Goal: Answer question/provide support: Share knowledge or assist other users

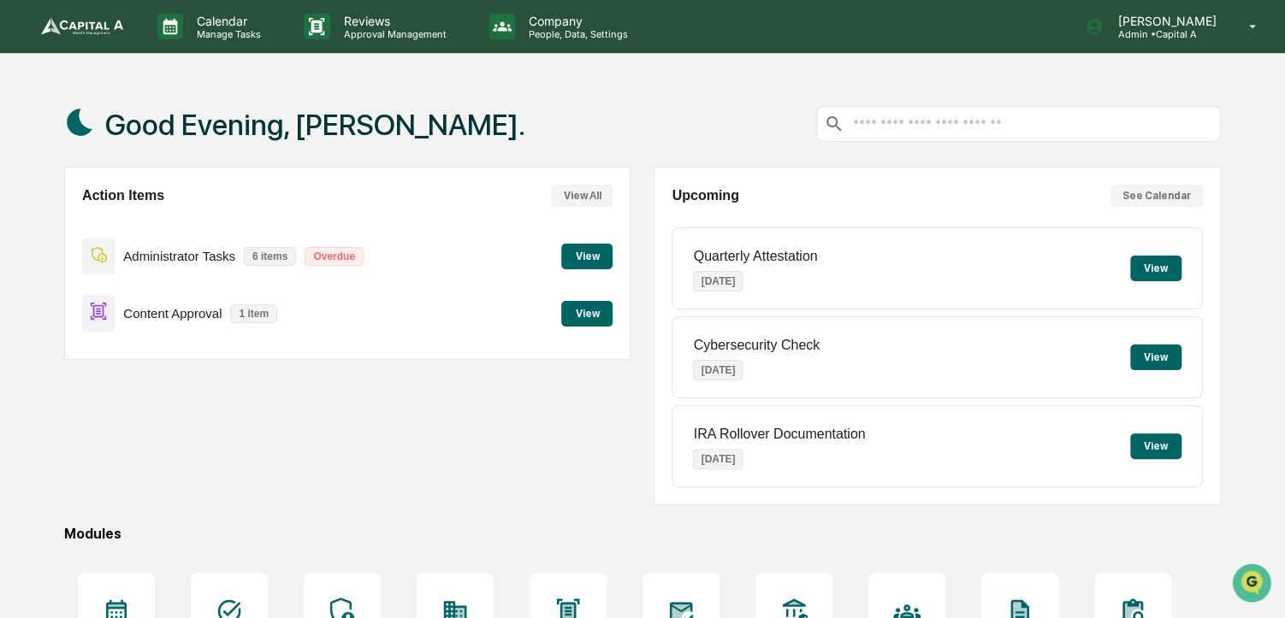
click at [605, 321] on button "View" at bounding box center [586, 314] width 51 height 26
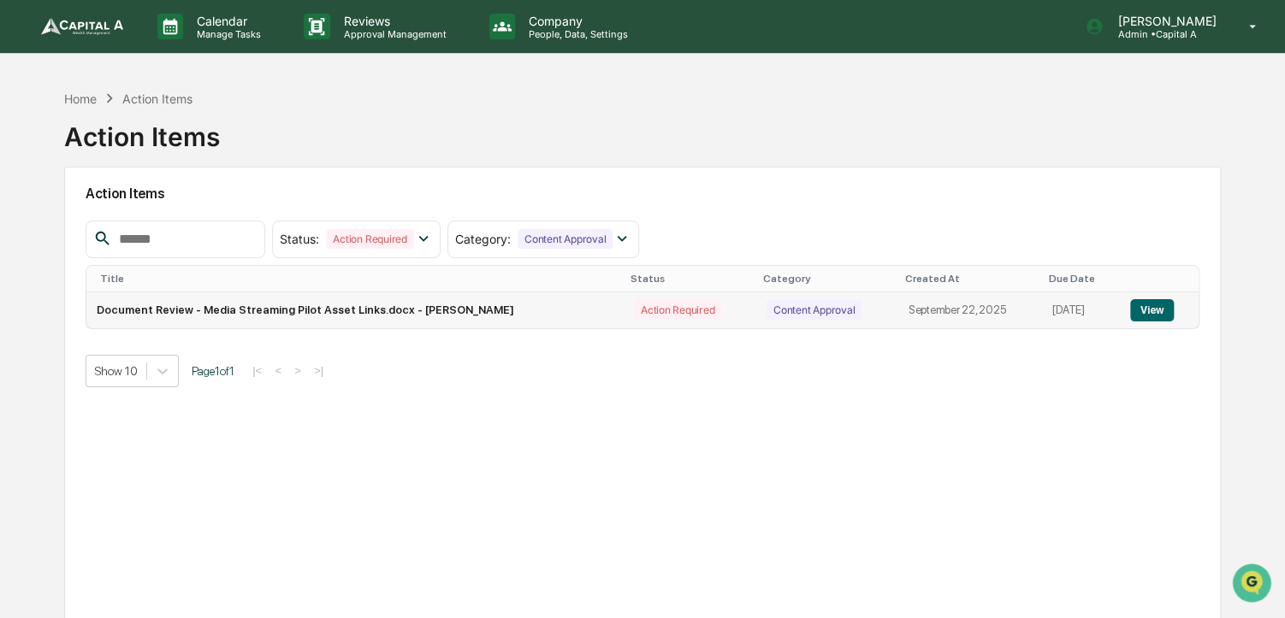
click at [1154, 307] on button "View" at bounding box center [1152, 310] width 44 height 22
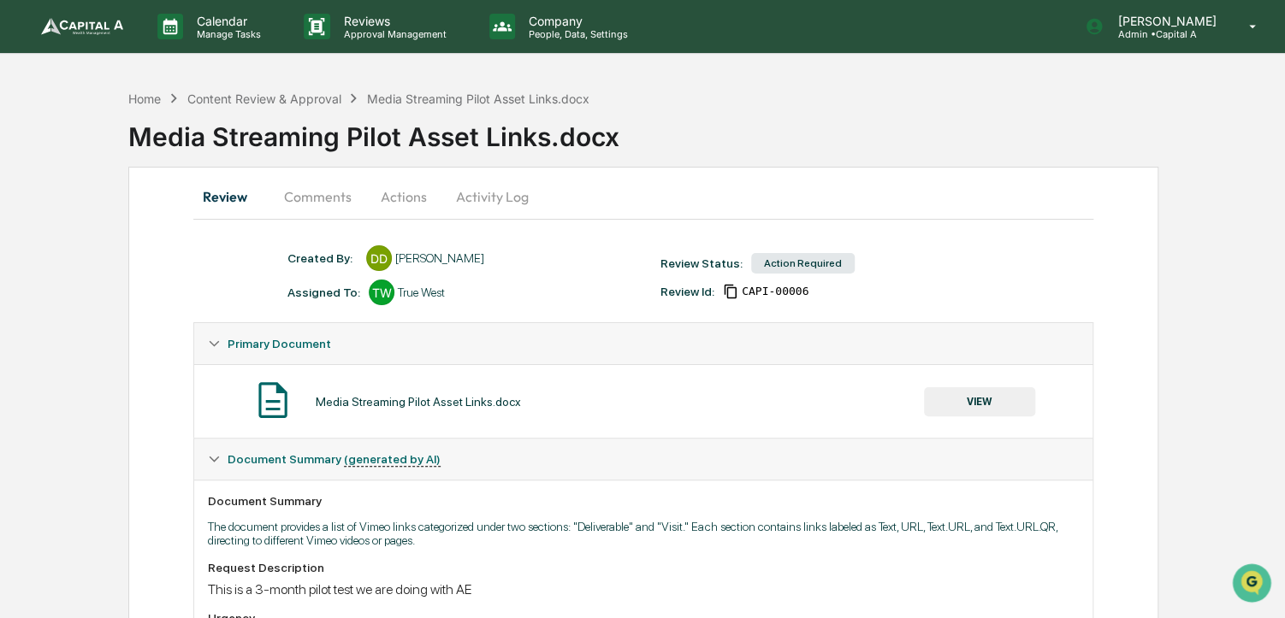
click at [311, 194] on button "Comments" at bounding box center [317, 196] width 95 height 41
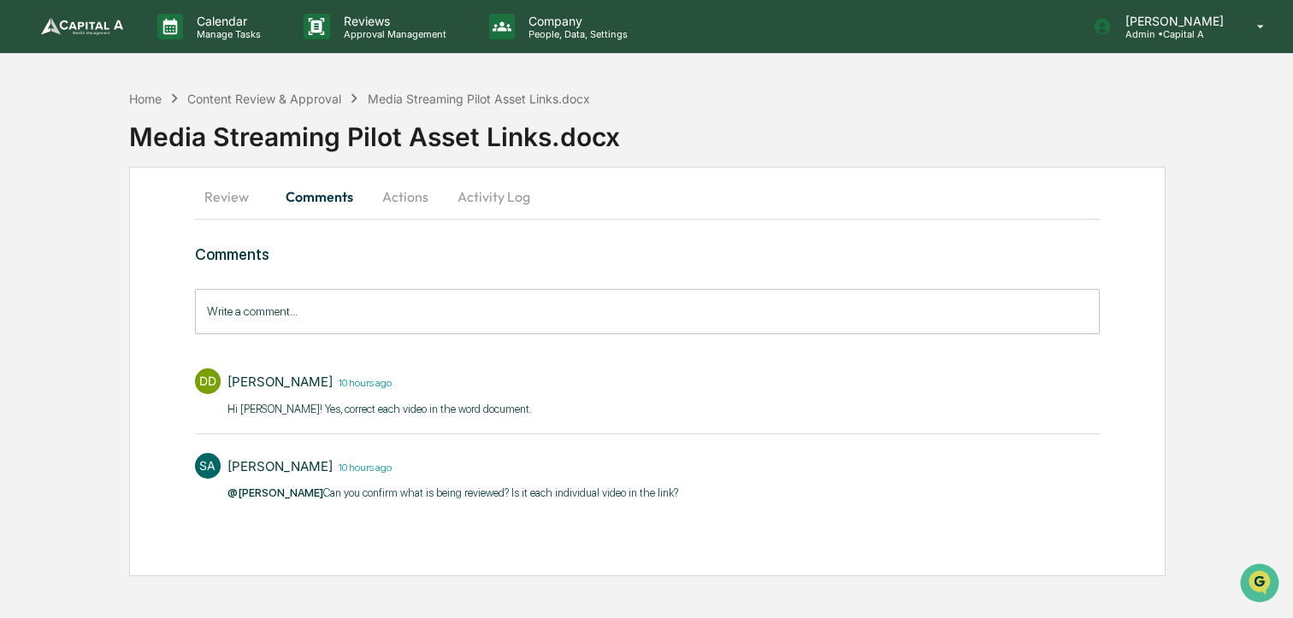
click at [224, 202] on button "Review" at bounding box center [233, 196] width 77 height 41
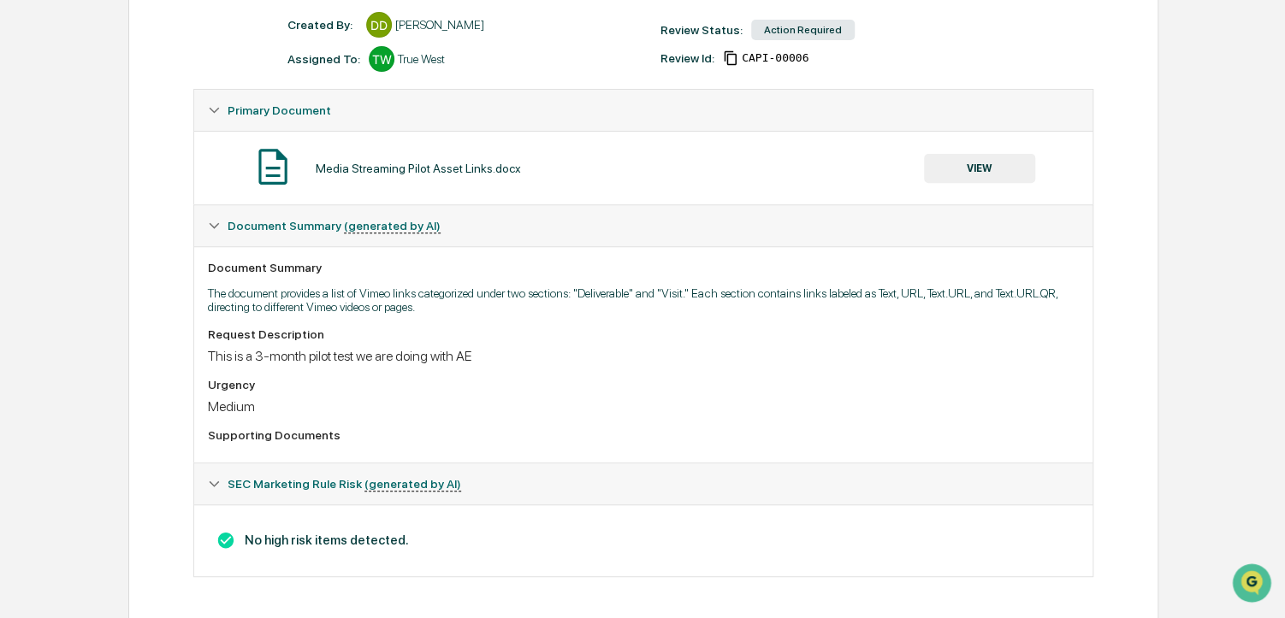
scroll to position [239, 0]
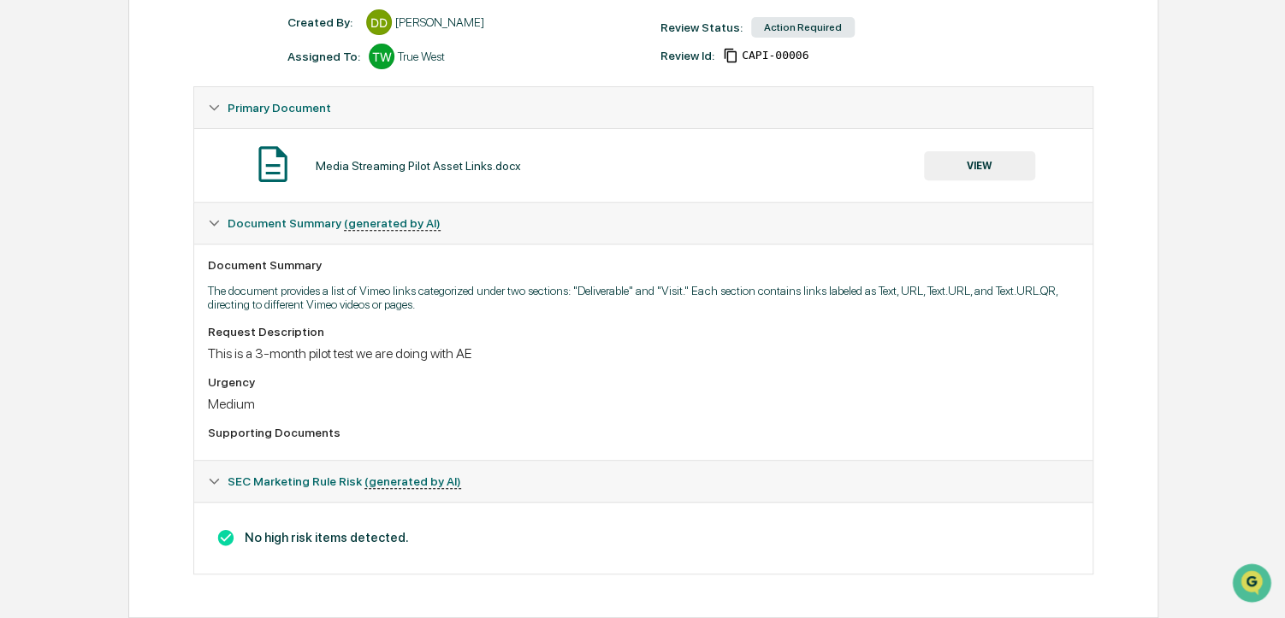
click at [979, 155] on button "VIEW" at bounding box center [979, 165] width 111 height 29
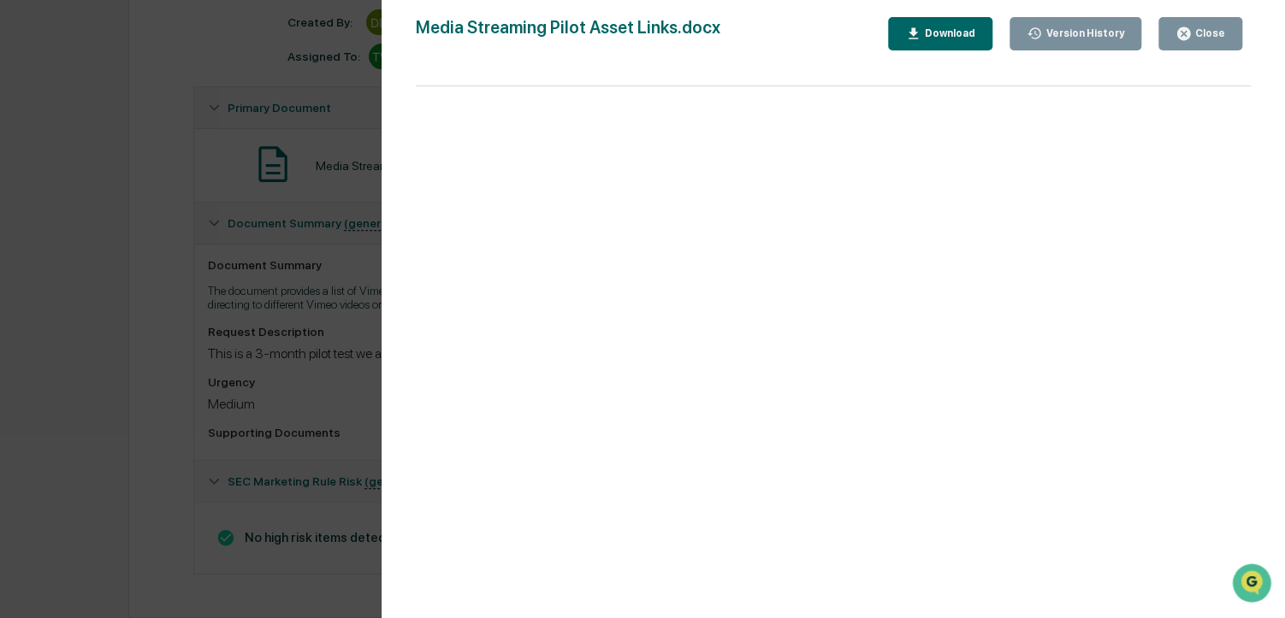
click at [143, 307] on div "Version History [DATE] 02:01 PM [PERSON_NAME] Media Streaming Pilot Asset Links…" at bounding box center [642, 309] width 1285 height 618
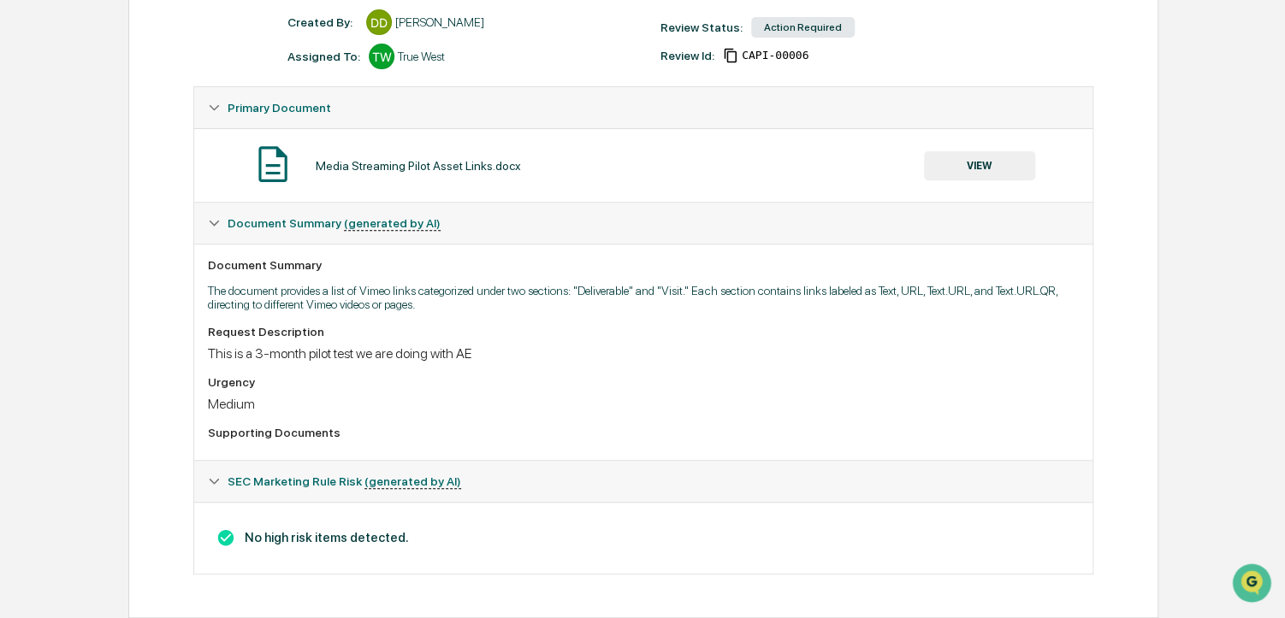
drag, startPoint x: 143, startPoint y: 307, endPoint x: 100, endPoint y: 328, distance: 47.4
click at [100, 328] on div "Home Content Review & Approval Media Streaming Pilot Asset Links.docx Media Str…" at bounding box center [642, 231] width 1285 height 773
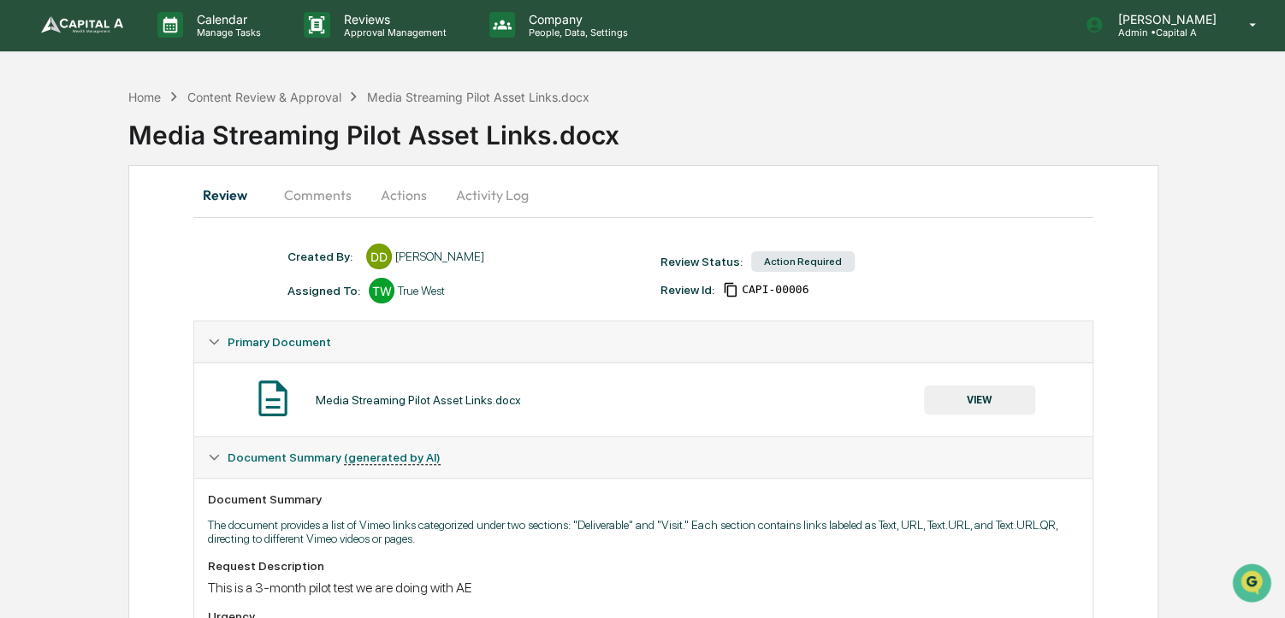
scroll to position [0, 0]
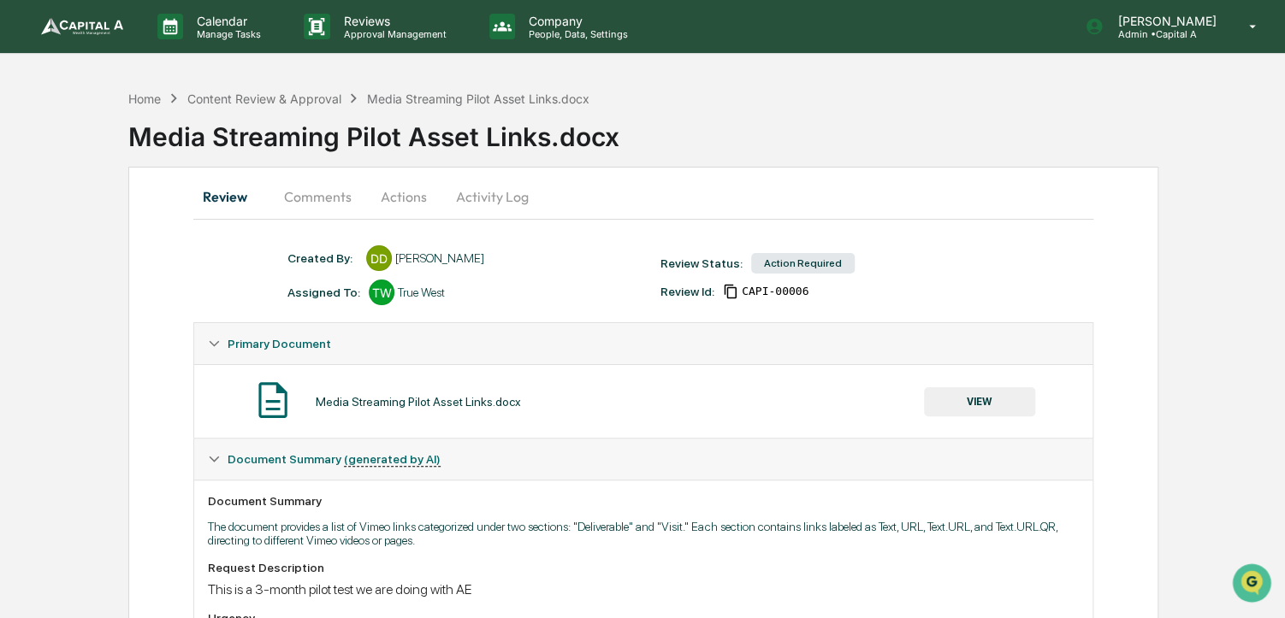
click at [204, 204] on button "Review" at bounding box center [231, 196] width 77 height 41
click at [301, 208] on button "Comments" at bounding box center [317, 196] width 95 height 41
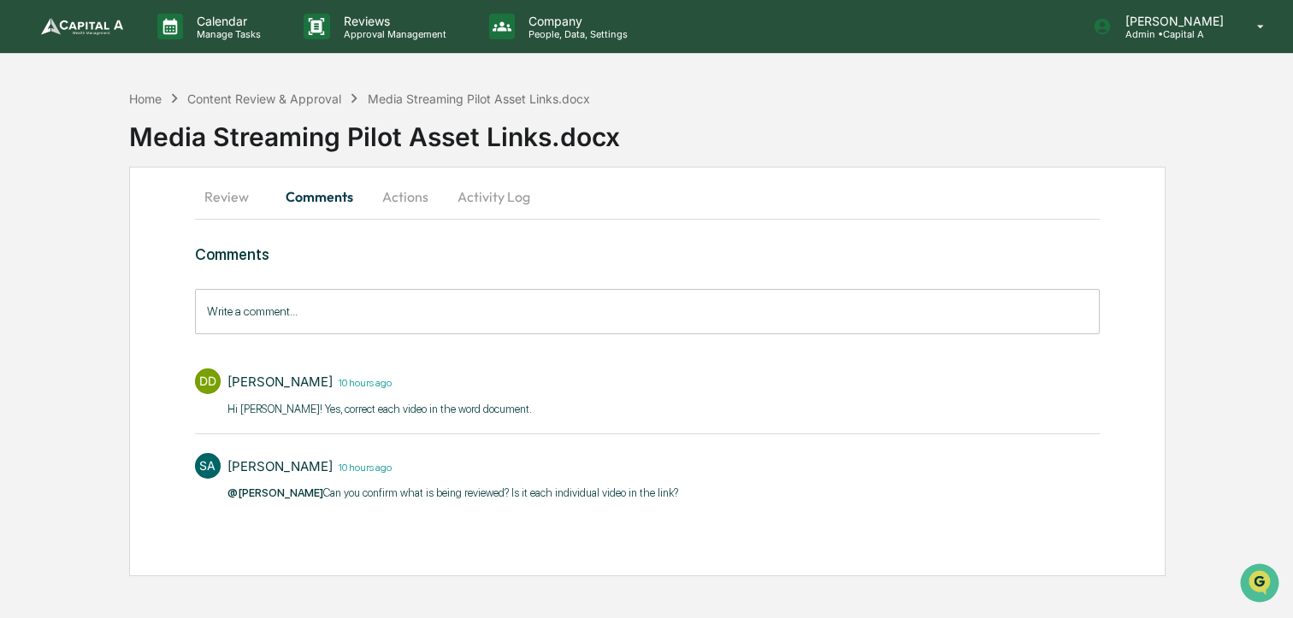
click at [372, 324] on input "Write a comment..." at bounding box center [647, 311] width 905 height 45
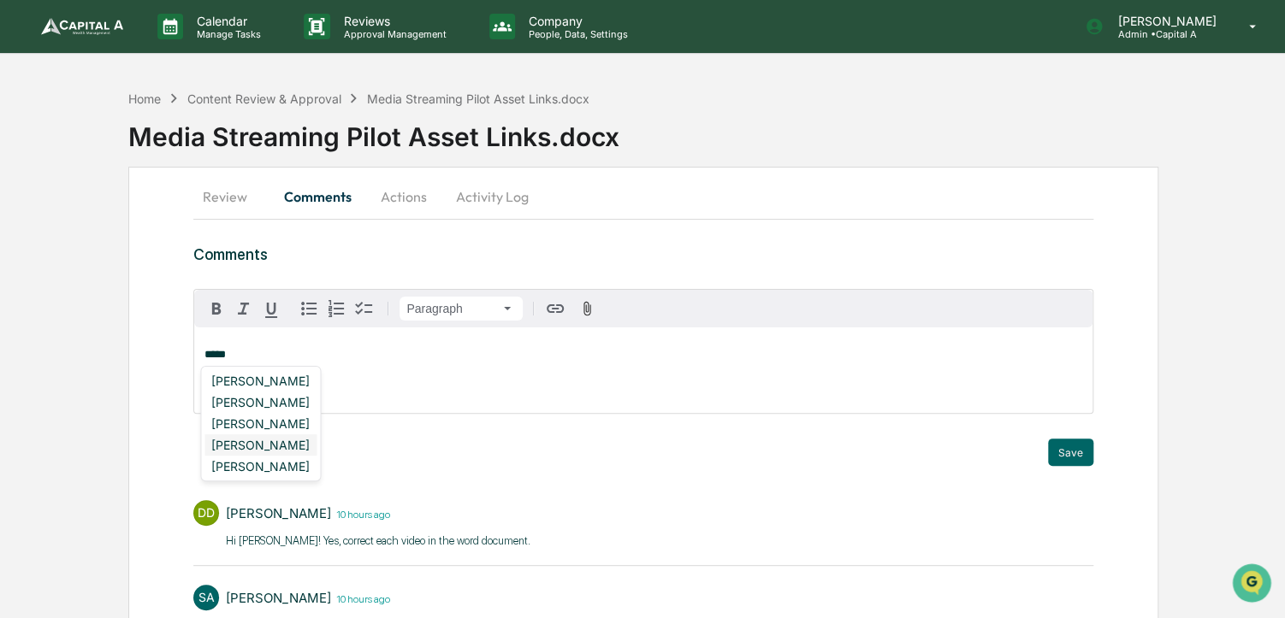
click at [277, 443] on div "[PERSON_NAME]" at bounding box center [260, 445] width 112 height 21
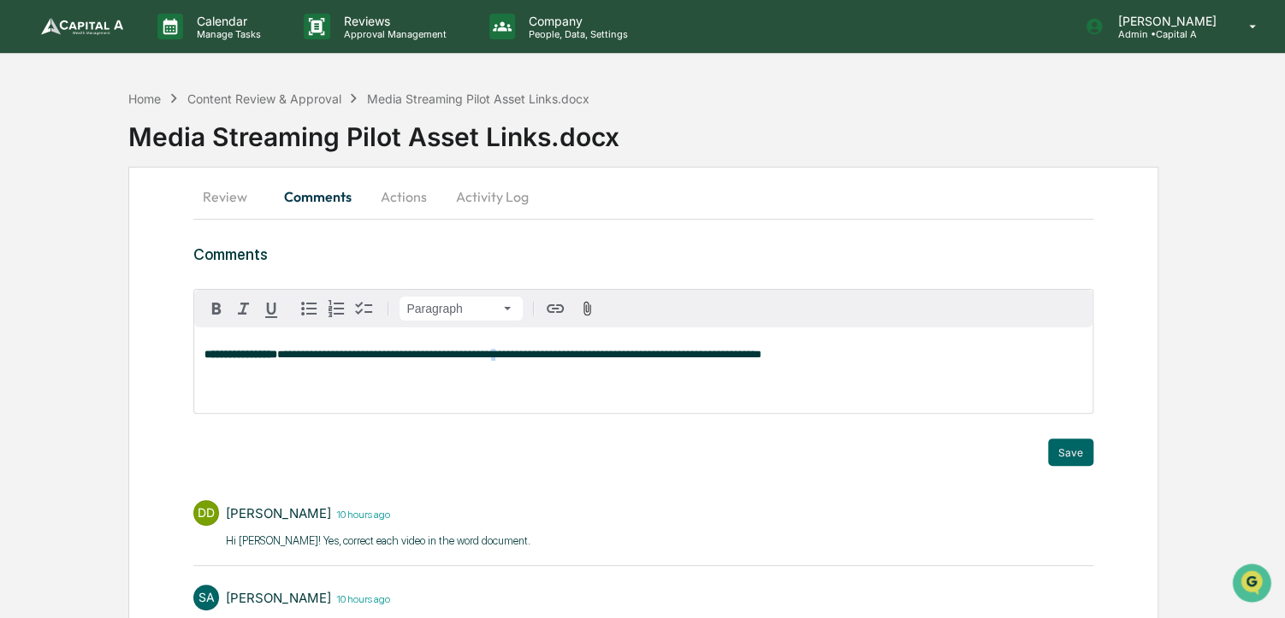
drag, startPoint x: 627, startPoint y: 383, endPoint x: 526, endPoint y: 368, distance: 102.1
click at [526, 368] on div "**********" at bounding box center [642, 371] width 897 height 86
click at [1068, 452] on button "Save" at bounding box center [1070, 452] width 45 height 27
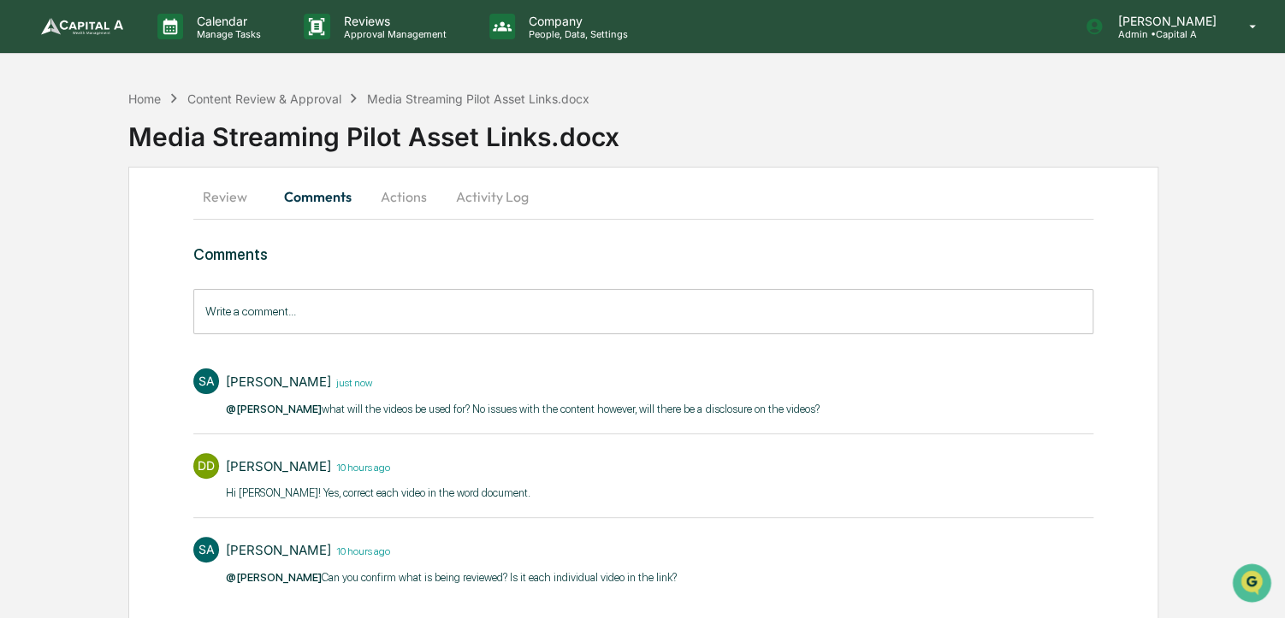
scroll to position [40, 0]
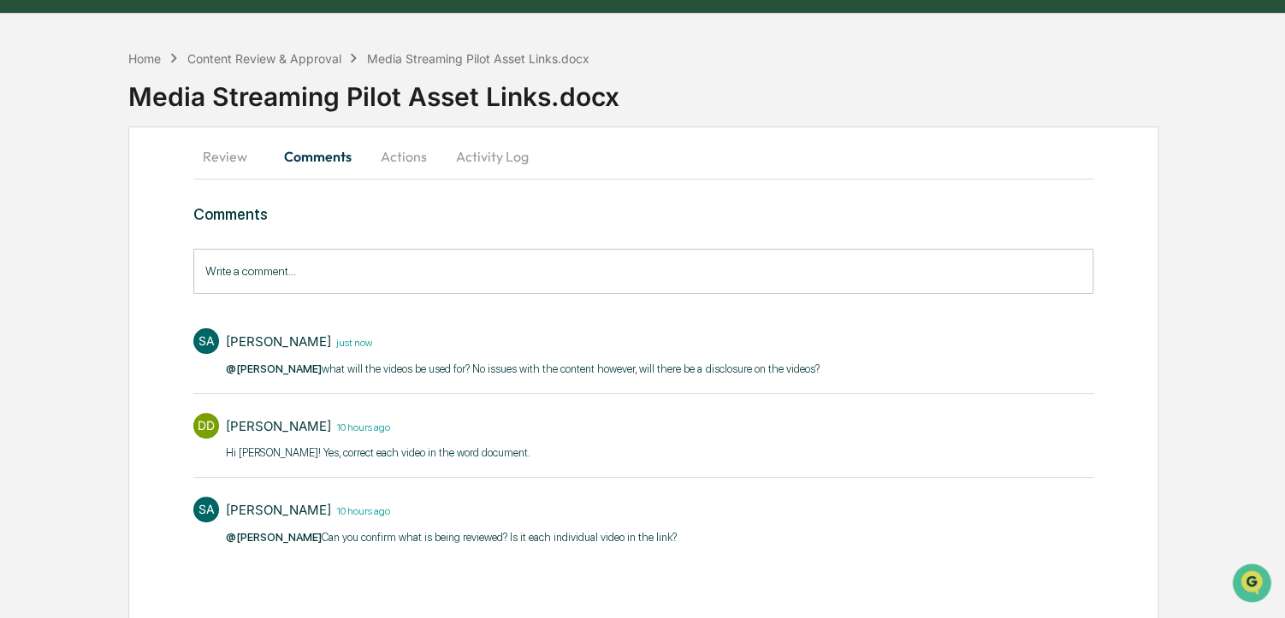
drag, startPoint x: 833, startPoint y: 461, endPoint x: 684, endPoint y: 437, distance: 150.8
click at [684, 437] on div "DD [PERSON_NAME] 10 hours ago Hi [PERSON_NAME]! Yes, correct each video in the …" at bounding box center [642, 436] width 899 height 63
drag, startPoint x: 684, startPoint y: 437, endPoint x: 614, endPoint y: 437, distance: 70.1
click at [614, 437] on div "DD [PERSON_NAME] 10 hours ago Hi [PERSON_NAME]! Yes, correct each video in the …" at bounding box center [642, 436] width 899 height 63
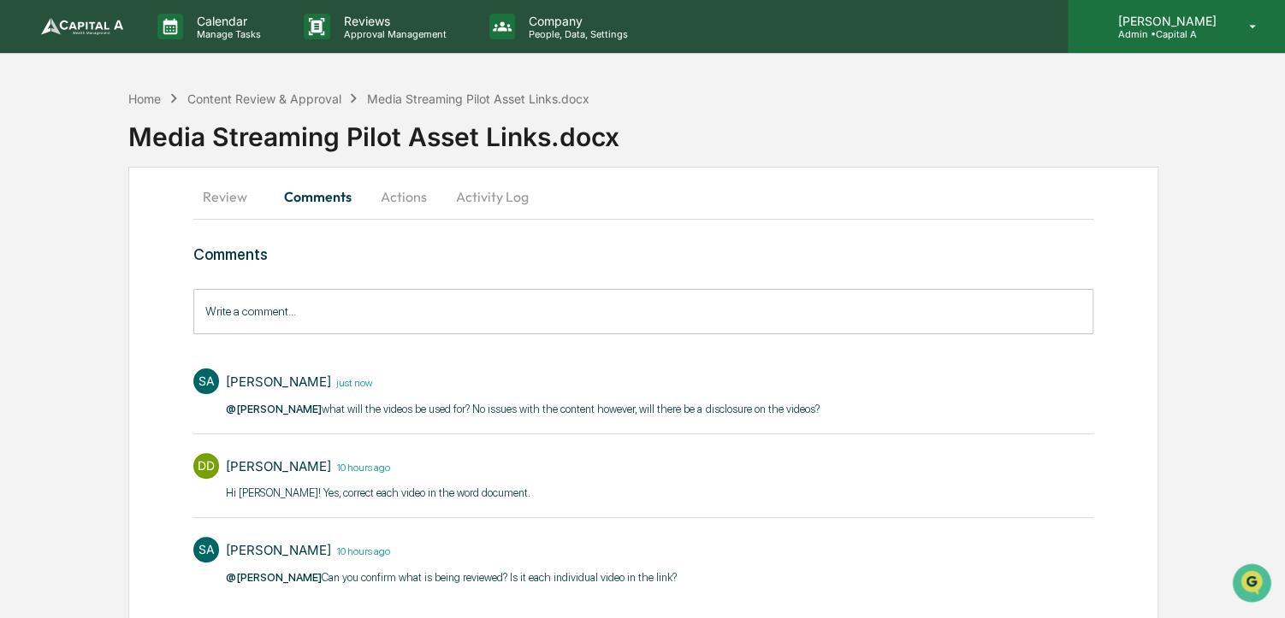
click at [1236, 48] on div "[PERSON_NAME] Admin • Capital A" at bounding box center [1176, 26] width 217 height 53
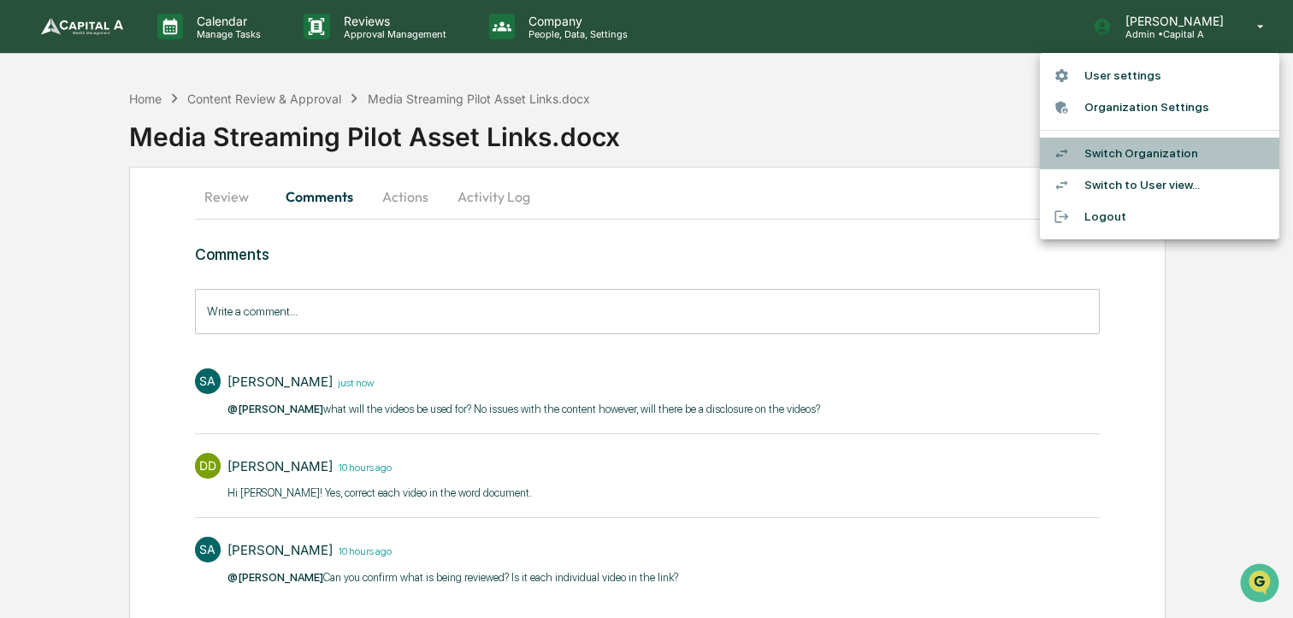
click at [1141, 139] on li "Switch Organization" at bounding box center [1160, 154] width 240 height 32
